Goal: Register for event/course

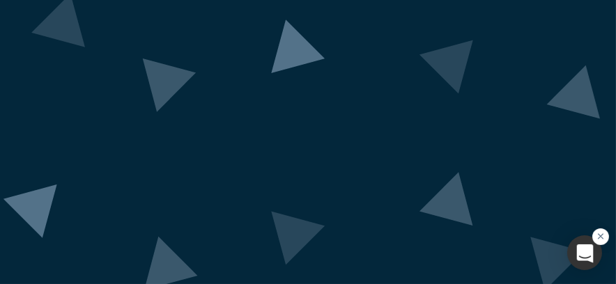
scroll to position [74, 0]
drag, startPoint x: 593, startPoint y: 139, endPoint x: 502, endPoint y: 224, distance: 124.7
click at [598, 249] on div "Welcome to the Alchemist Demo Day Class XL! Sign-in to watch the Demo Day video…" at bounding box center [308, 142] width 616 height 284
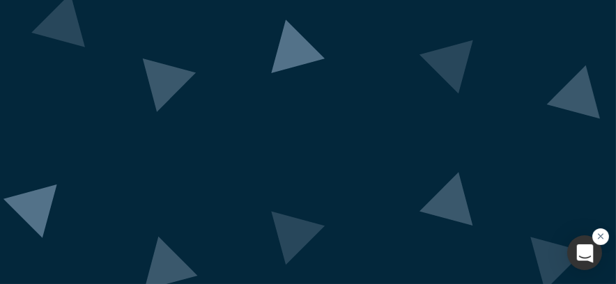
drag, startPoint x: 596, startPoint y: 167, endPoint x: 602, endPoint y: 196, distance: 29.9
click at [602, 196] on div "Welcome to the Alchemist Demo Day Class XL! Sign-in to watch the Demo Day video…" at bounding box center [308, 142] width 616 height 284
drag, startPoint x: 595, startPoint y: 173, endPoint x: 607, endPoint y: 225, distance: 53.1
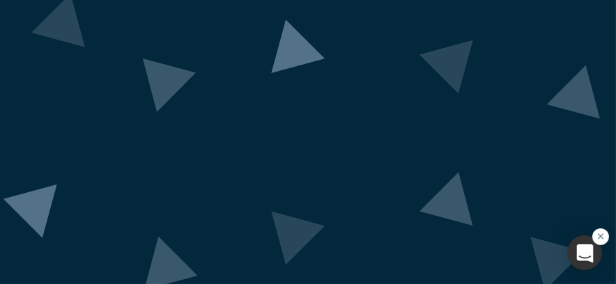
click at [604, 230] on div "Welcome to the Alchemist Demo Day Class XL! Sign-in to watch the Demo Day video…" at bounding box center [308, 142] width 616 height 284
drag, startPoint x: 594, startPoint y: 149, endPoint x: 582, endPoint y: 124, distance: 28.0
